Goal: Find specific page/section: Find specific page/section

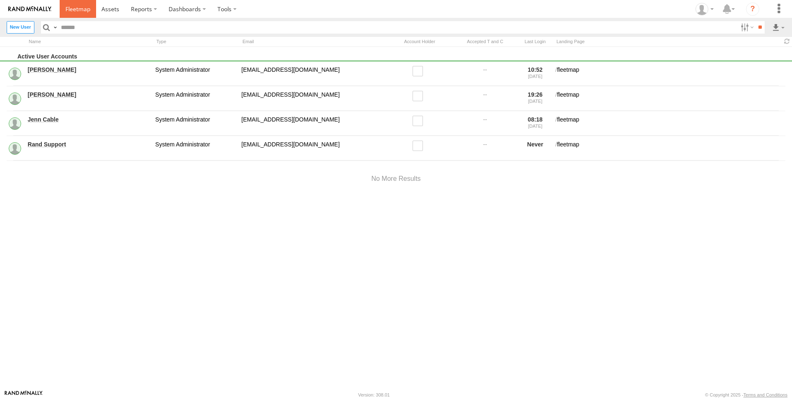
click at [79, 4] on link at bounding box center [78, 9] width 36 height 18
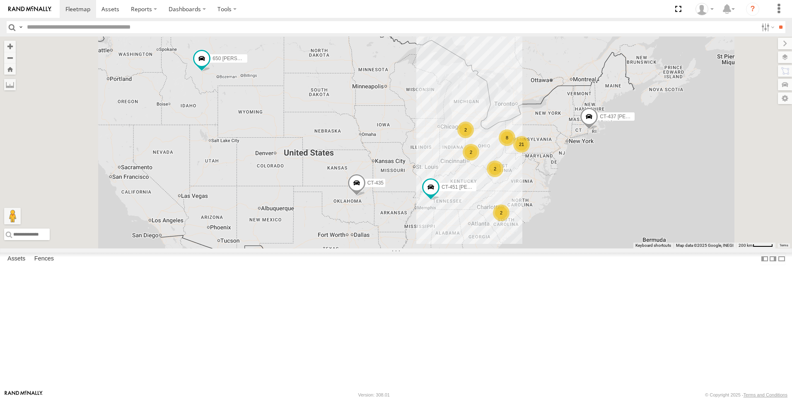
scroll to position [569, 0]
click at [0, 0] on link at bounding box center [0, 0] width 0 height 0
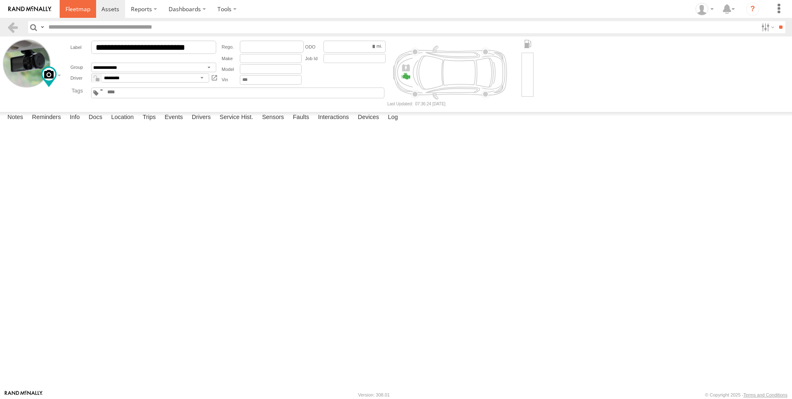
click at [64, 10] on link at bounding box center [78, 9] width 36 height 18
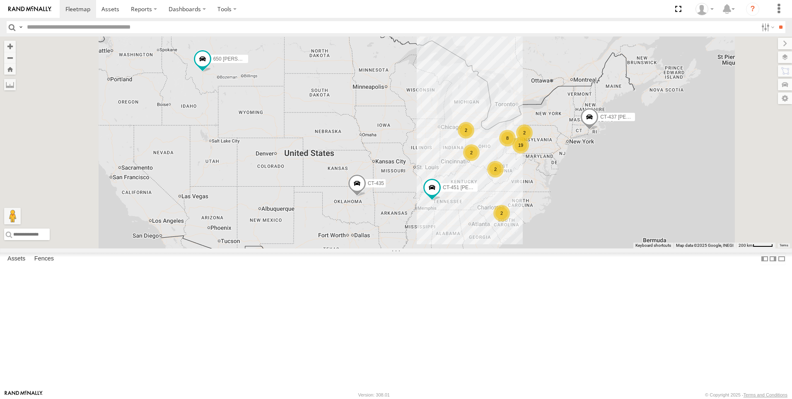
scroll to position [569, 0]
click at [0, 0] on link at bounding box center [0, 0] width 0 height 0
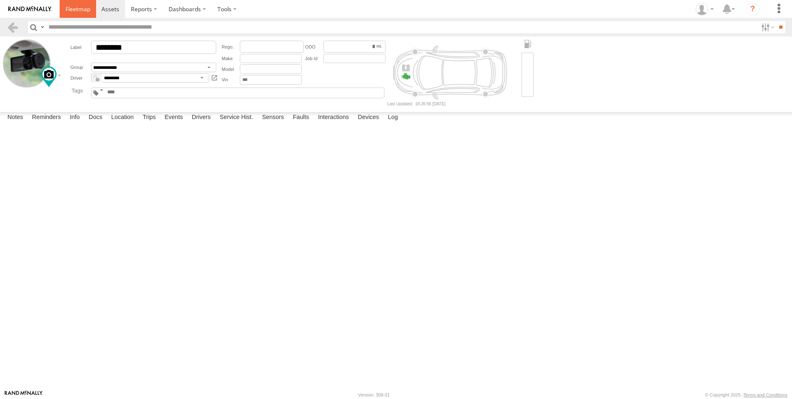
click at [82, 8] on span at bounding box center [77, 9] width 25 height 8
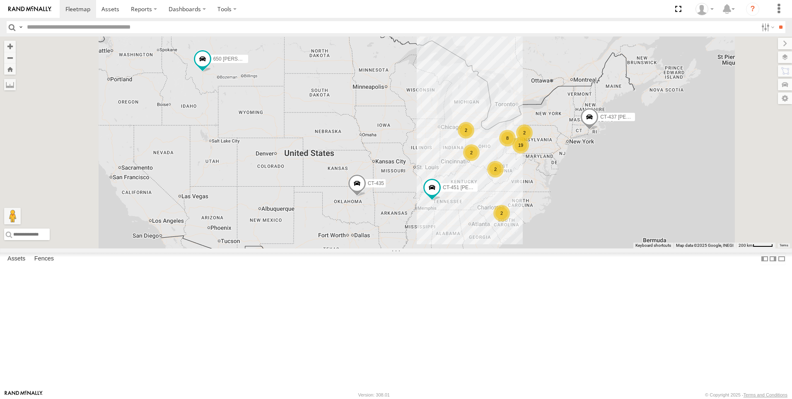
scroll to position [569, 0]
click at [0, 0] on link at bounding box center [0, 0] width 0 height 0
click at [0, 0] on span at bounding box center [0, 0] width 0 height 0
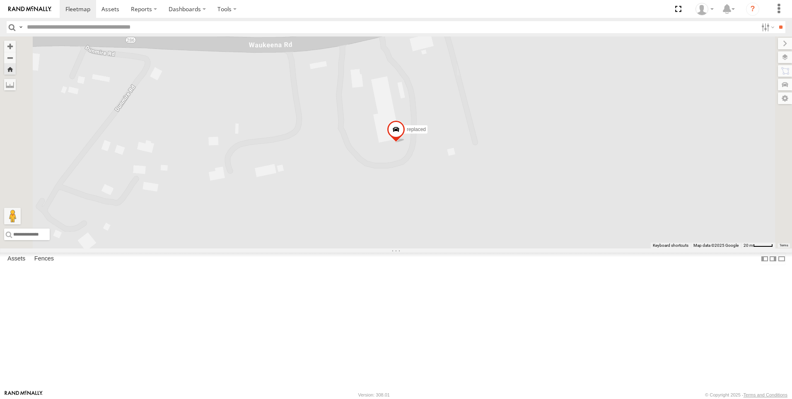
click at [0, 0] on link at bounding box center [0, 0] width 0 height 0
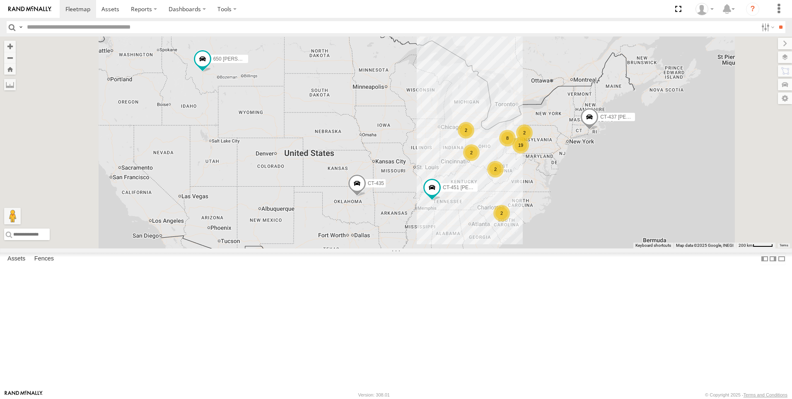
scroll to position [527, 0]
